Goal: Task Accomplishment & Management: Manage account settings

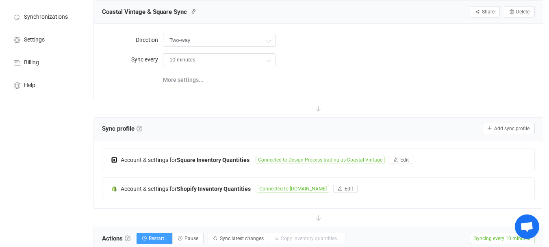
scroll to position [165, 0]
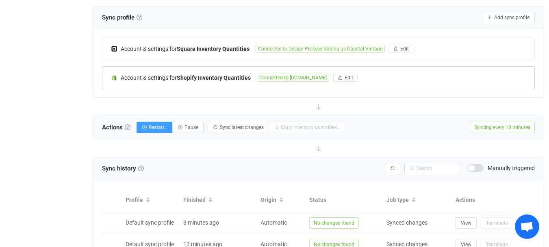
click at [280, 74] on span "Connected to [DOMAIN_NAME]" at bounding box center [293, 78] width 72 height 8
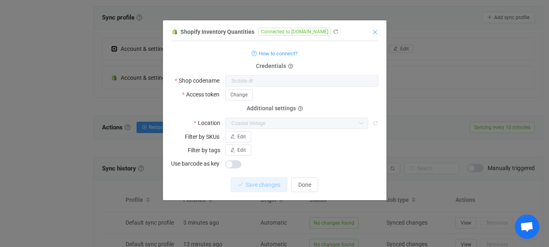
click at [376, 29] on icon "Close" at bounding box center [375, 32] width 7 height 7
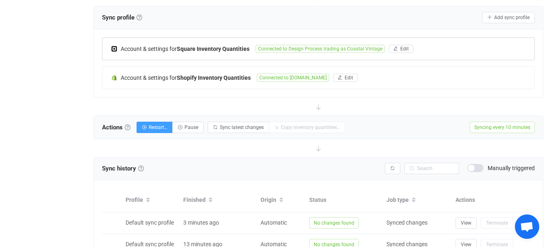
click at [325, 48] on span "Connected to Design Process trading as Coastal Vintage" at bounding box center [320, 49] width 129 height 8
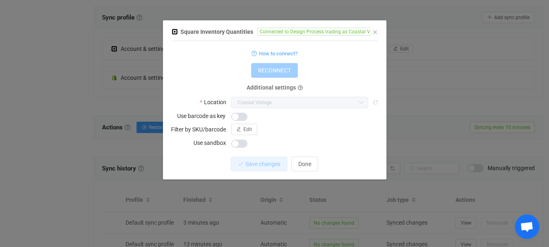
click at [371, 33] on div "Square Inventory Quantities Connected to Design Process trading as Coastal Vint…" at bounding box center [274, 102] width 207 height 153
click at [374, 32] on icon "Close" at bounding box center [375, 32] width 7 height 7
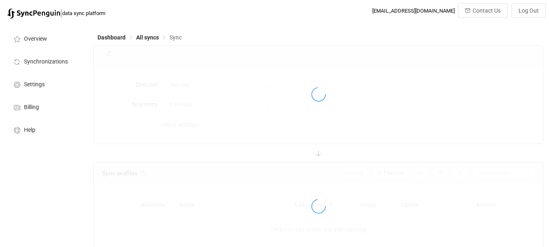
type input "10 minutes"
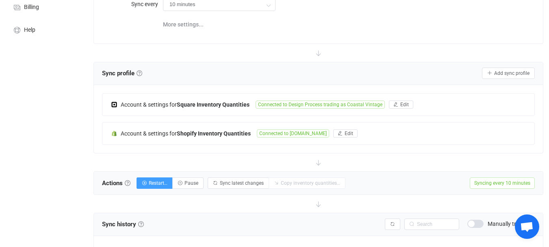
scroll to position [109, 0]
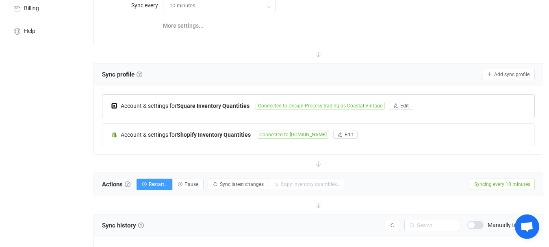
click at [347, 104] on span "Connected to Design Process trading as Coastal Vintage" at bounding box center [320, 106] width 129 height 8
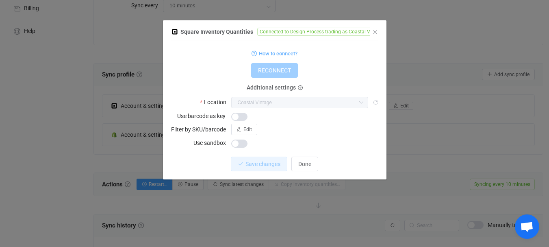
click at [354, 65] on div "RECONNECT" at bounding box center [274, 70] width 207 height 15
click at [378, 30] on icon "Close" at bounding box center [375, 32] width 7 height 7
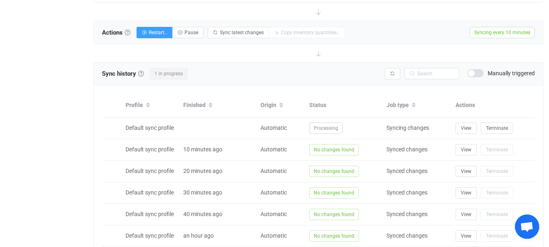
scroll to position [397, 0]
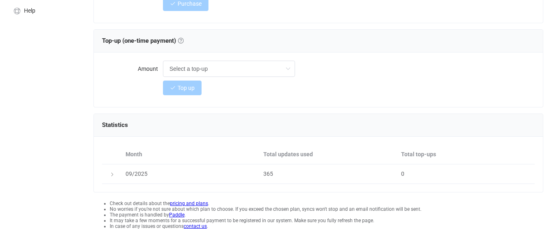
scroll to position [143, 0]
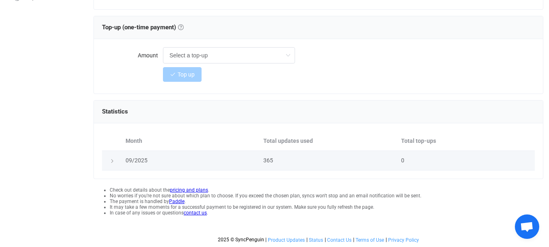
click at [270, 159] on div "365" at bounding box center [328, 160] width 138 height 9
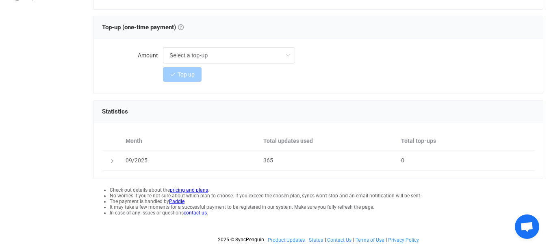
click at [85, 143] on div "Overview Synchronizations Settings Billing Help" at bounding box center [44, 68] width 89 height 356
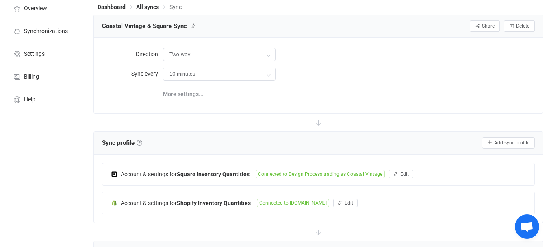
scroll to position [41, 0]
click at [398, 170] on button "Edit" at bounding box center [401, 173] width 24 height 8
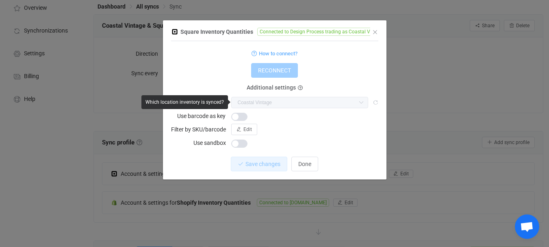
click at [365, 104] on icon "dialog" at bounding box center [361, 102] width 10 height 11
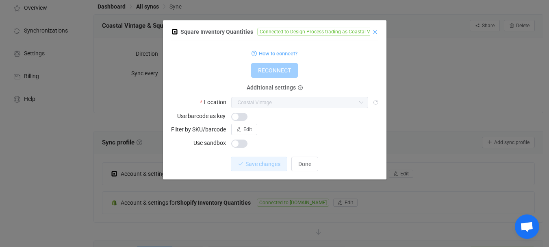
click at [377, 29] on icon "Close" at bounding box center [375, 32] width 7 height 7
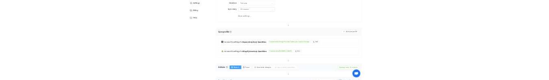
scroll to position [87, 0]
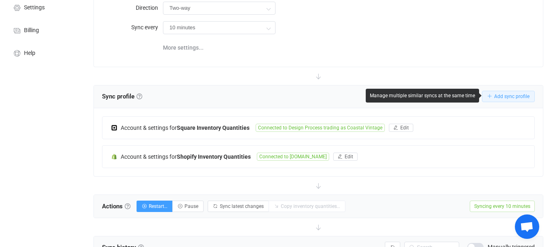
click at [511, 97] on span "Add sync profile" at bounding box center [511, 96] width 35 height 6
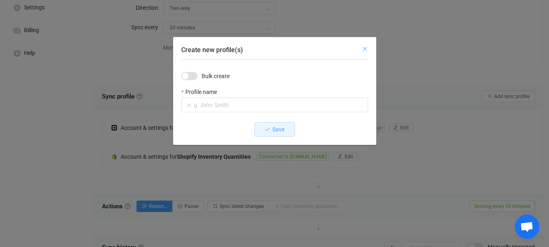
click at [365, 48] on icon "Close" at bounding box center [365, 49] width 7 height 7
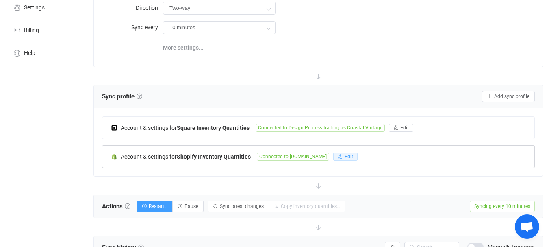
click at [358, 155] on button "Edit" at bounding box center [345, 156] width 24 height 8
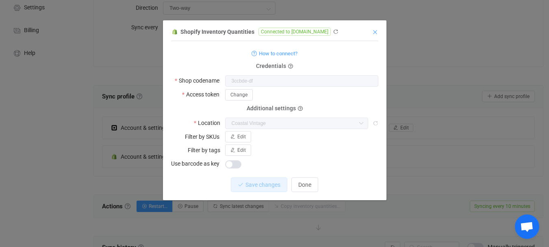
click at [374, 30] on icon "Close" at bounding box center [375, 32] width 7 height 7
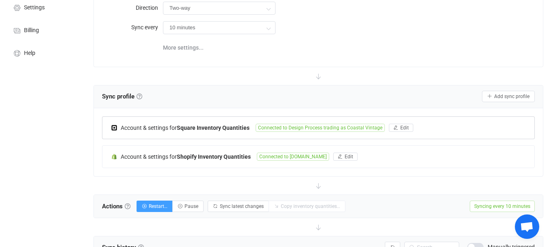
click at [324, 124] on span "Connected to Design Process trading as Coastal Vintage" at bounding box center [320, 128] width 129 height 8
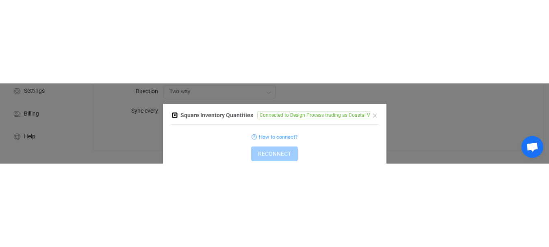
scroll to position [41, 0]
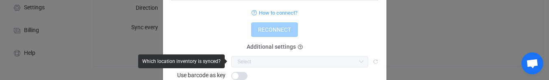
click at [274, 61] on input "dialog" at bounding box center [299, 61] width 137 height 11
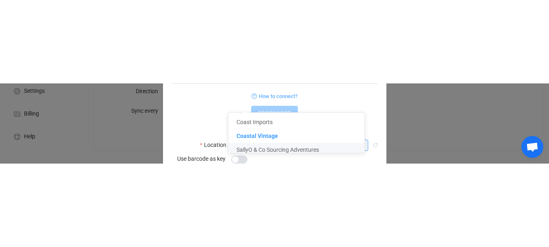
scroll to position [0, 0]
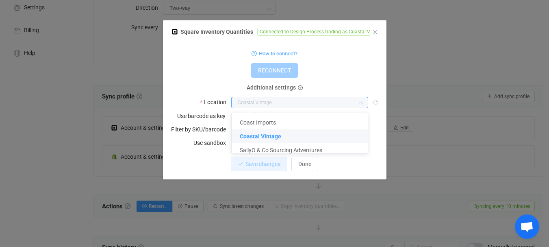
click at [443, 109] on div "Square Inventory Quantities Connected to Design Process trading as Coastal Vint…" at bounding box center [274, 123] width 549 height 247
